Goal: Transaction & Acquisition: Purchase product/service

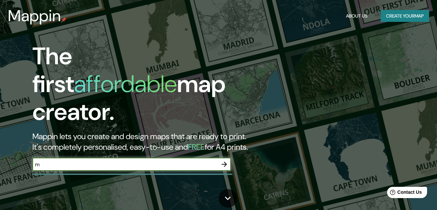
type input "[GEOGRAPHIC_DATA]"
click at [226, 163] on button "button" at bounding box center [224, 164] width 13 height 13
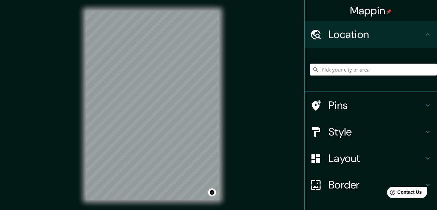
click at [342, 65] on input "Pick your city or area" at bounding box center [373, 70] width 127 height 12
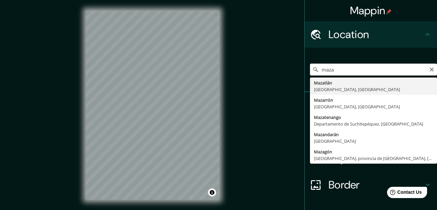
type input "[GEOGRAPHIC_DATA], [GEOGRAPHIC_DATA], [GEOGRAPHIC_DATA]"
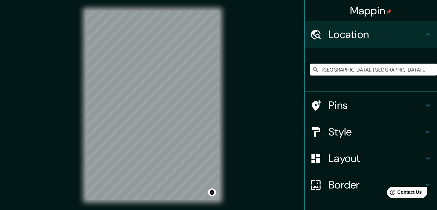
click at [421, 147] on div "Layout" at bounding box center [371, 158] width 132 height 26
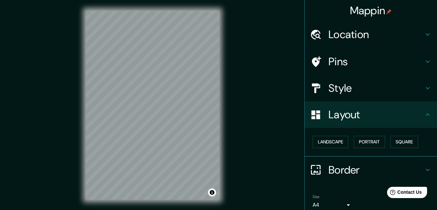
click at [412, 95] on div "Style" at bounding box center [371, 88] width 132 height 26
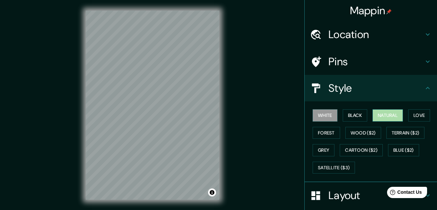
click at [387, 116] on button "Natural" at bounding box center [388, 115] width 30 height 12
